Goal: Task Accomplishment & Management: Use online tool/utility

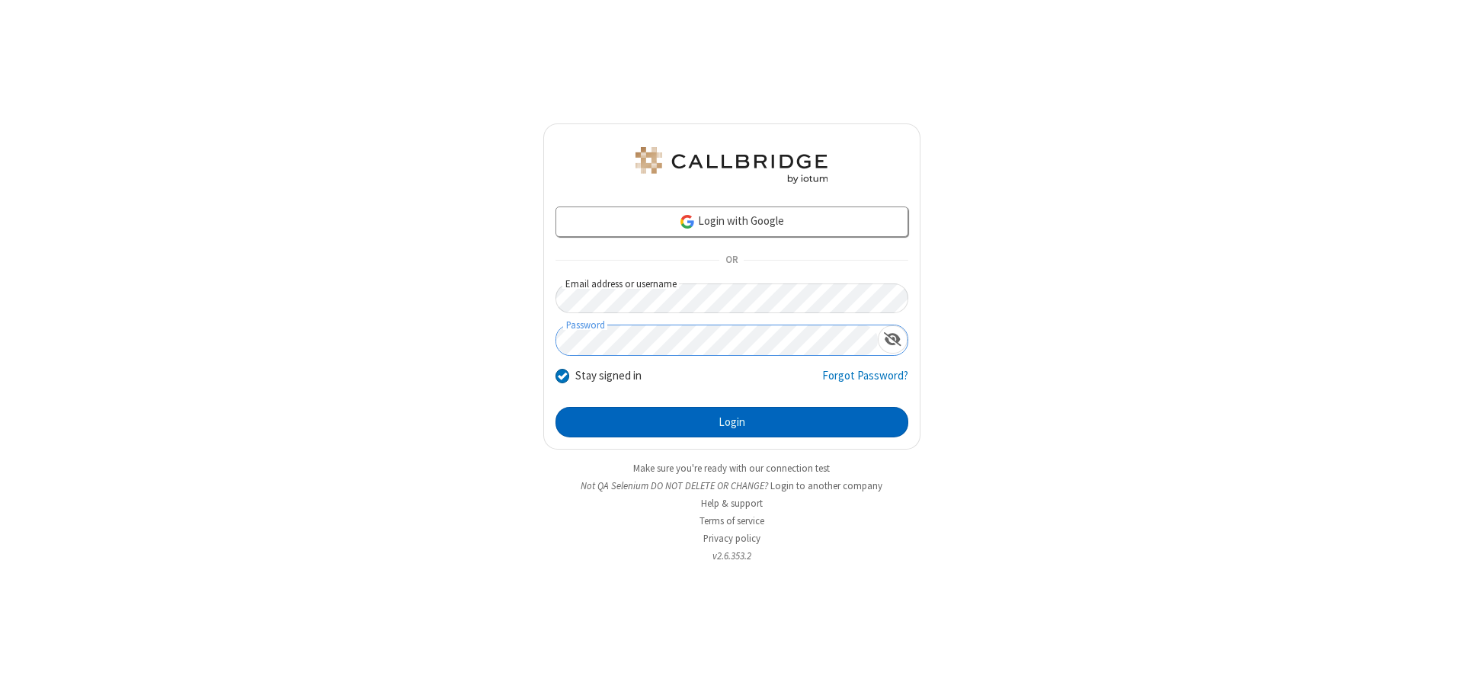
click at [731, 422] on button "Login" at bounding box center [731, 422] width 353 height 30
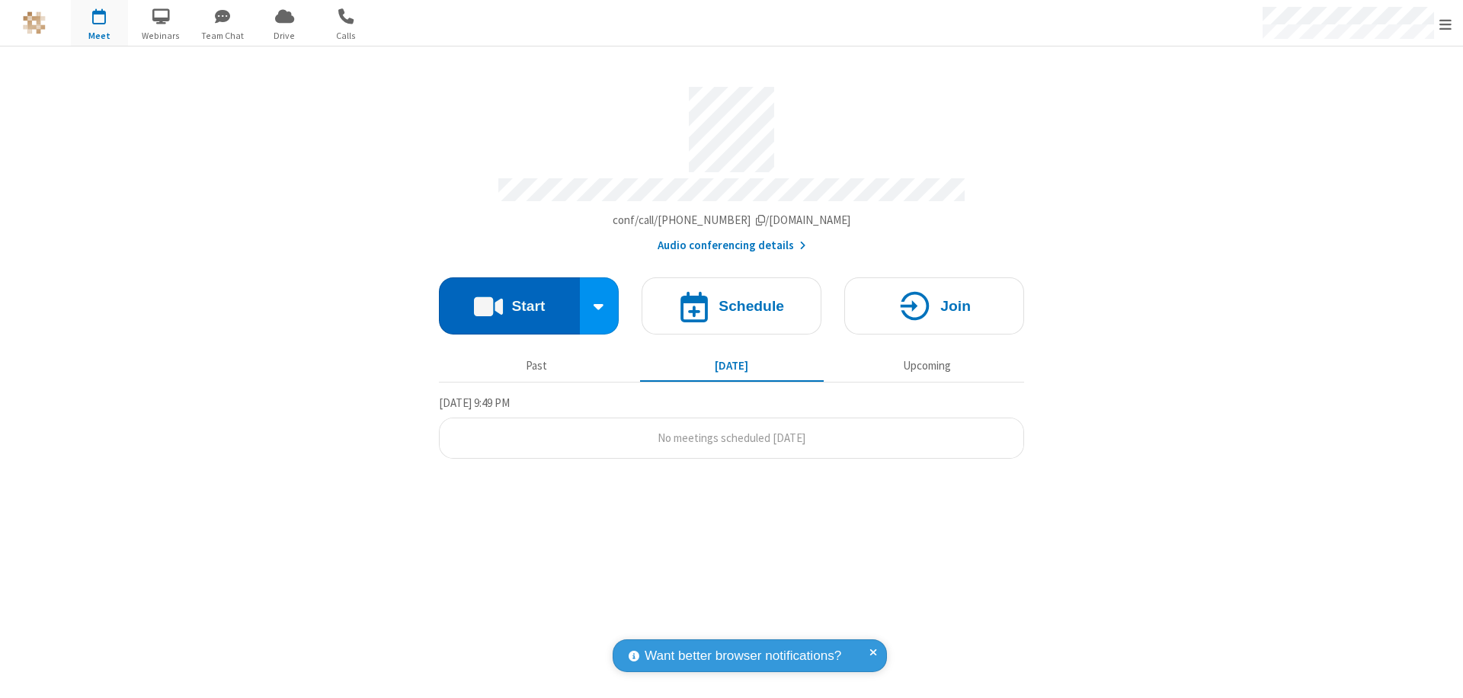
click at [509, 299] on button "Start" at bounding box center [509, 305] width 141 height 57
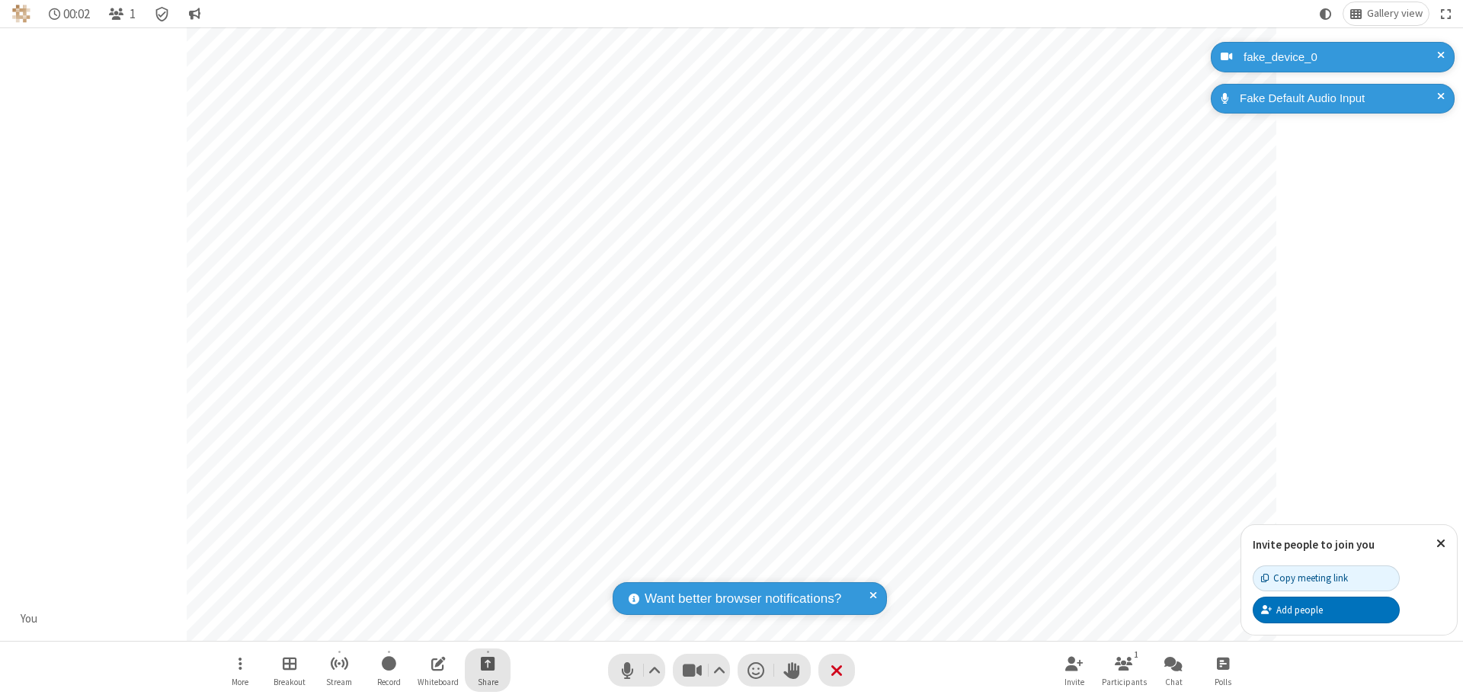
click at [488, 663] on span "Start sharing" at bounding box center [488, 663] width 14 height 19
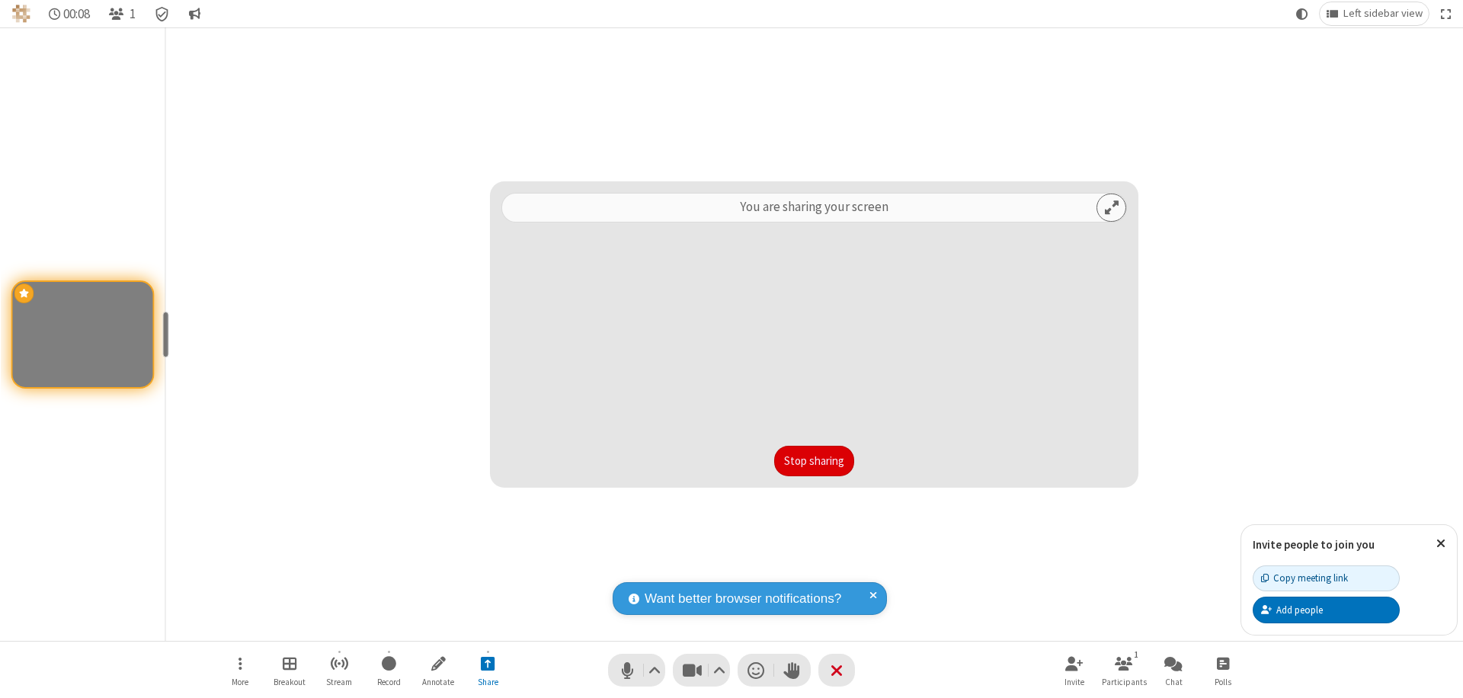
click at [814, 461] on button "Stop sharing" at bounding box center [814, 461] width 80 height 30
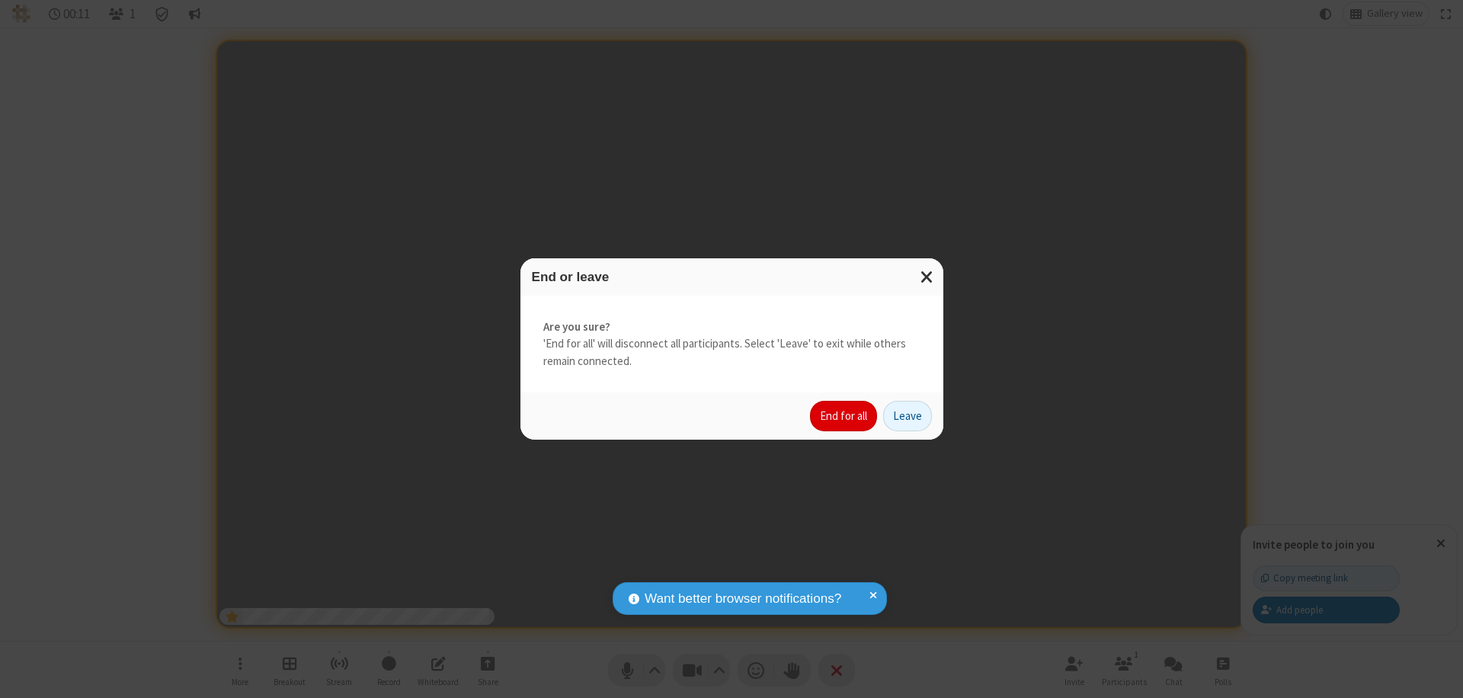
click at [844, 416] on button "End for all" at bounding box center [843, 416] width 67 height 30
